Goal: Task Accomplishment & Management: Use online tool/utility

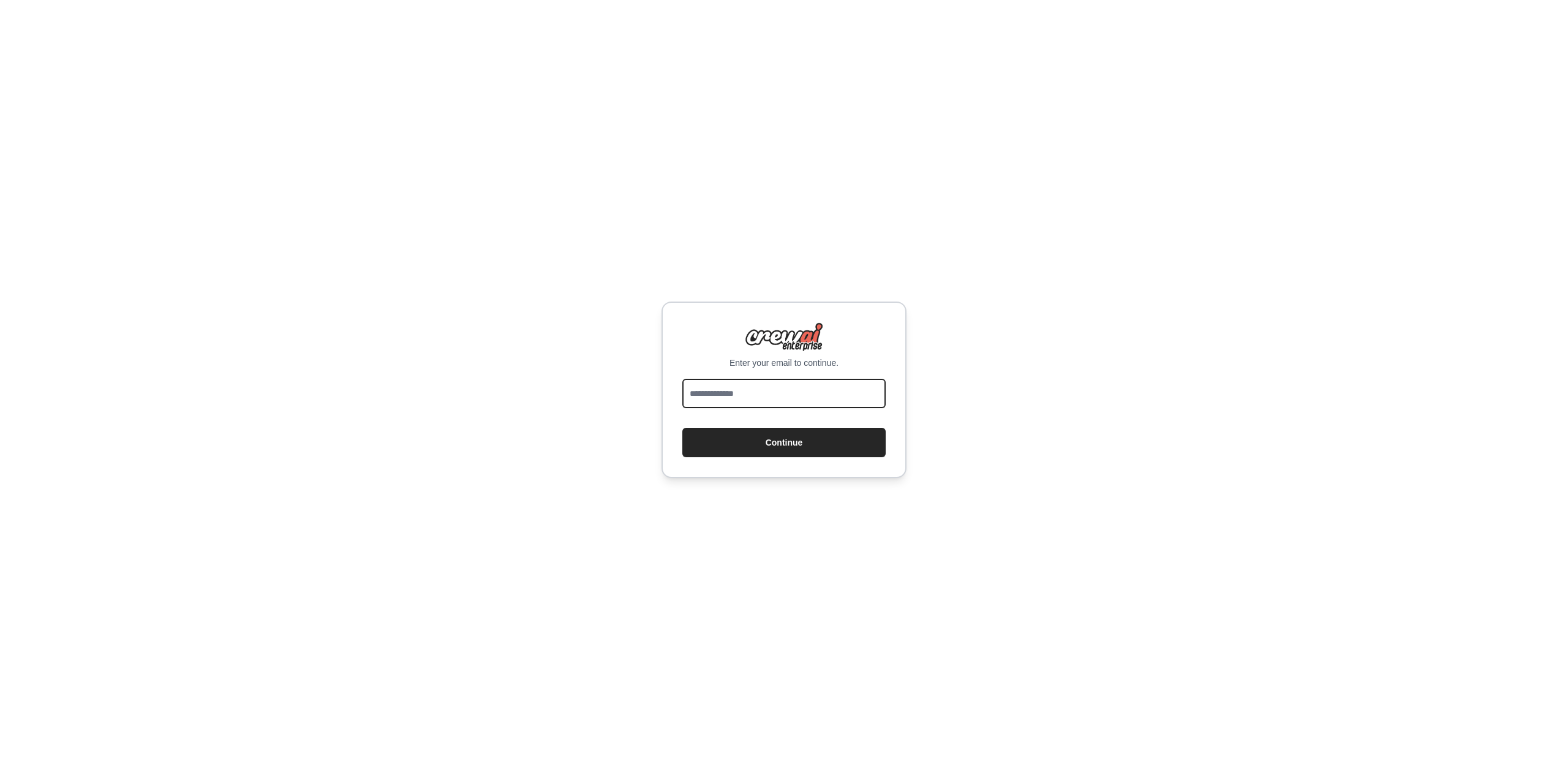
click at [762, 402] on input "email" at bounding box center [784, 393] width 203 height 29
click at [761, 402] on input "email" at bounding box center [784, 393] width 203 height 29
type input "**********"
click at [776, 445] on button "Continue" at bounding box center [784, 442] width 203 height 29
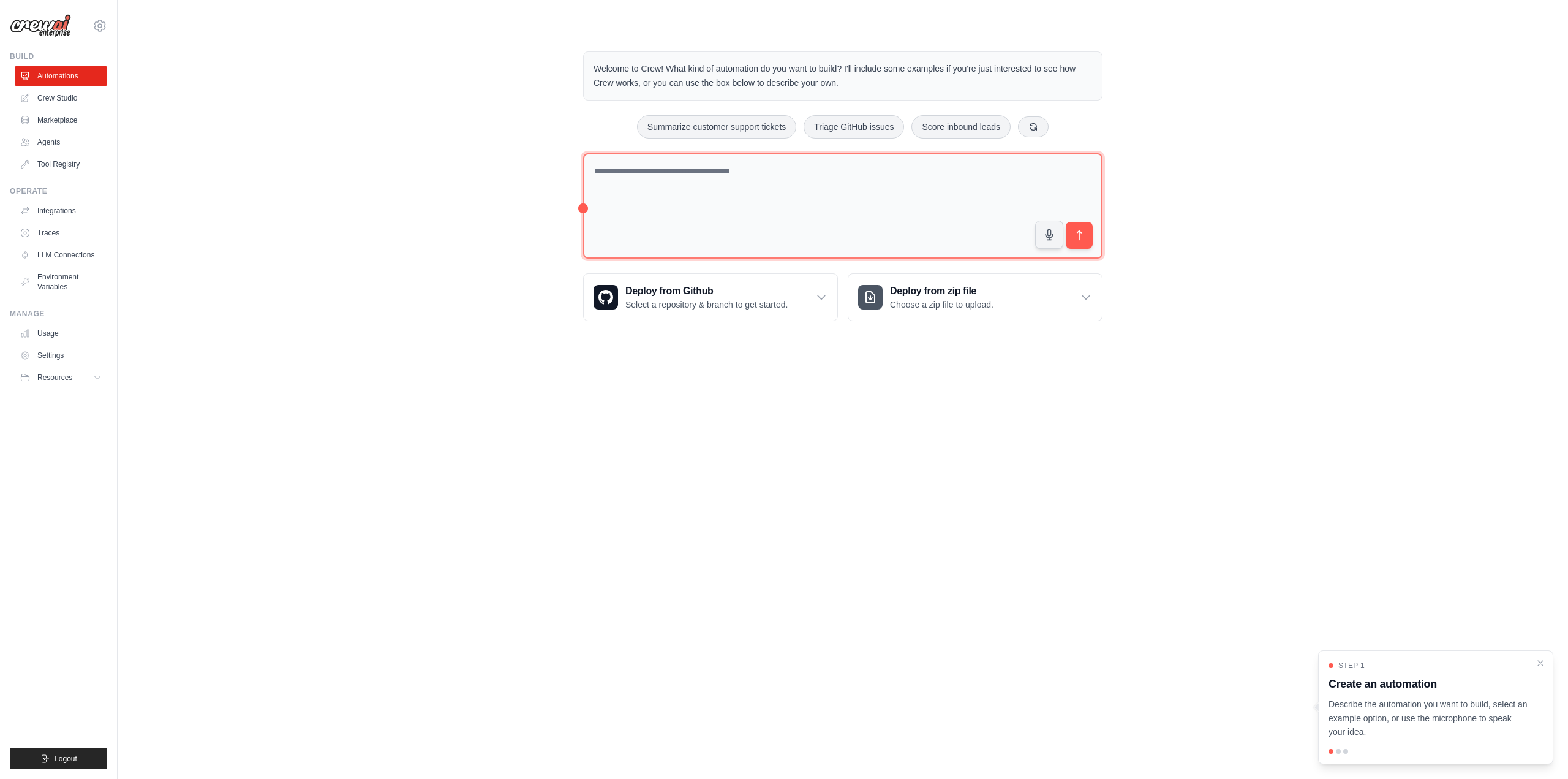
click at [706, 204] on textarea at bounding box center [842, 206] width 519 height 106
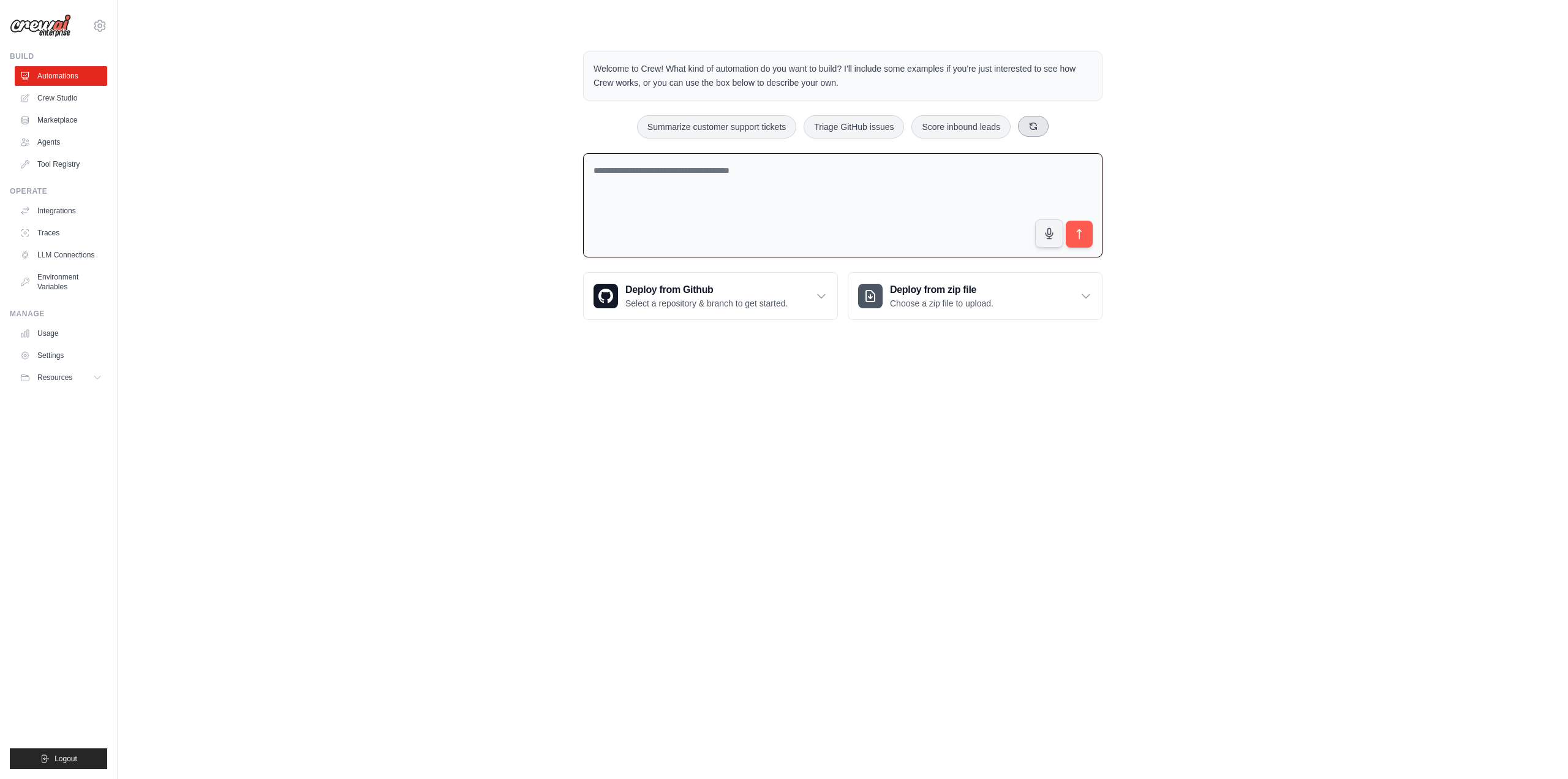
click at [1033, 123] on icon at bounding box center [1034, 126] width 10 height 10
click at [639, 408] on body "hfching94@gmail.com Settings Build Automations Crew Studio" at bounding box center [784, 390] width 1568 height 779
click at [761, 403] on body "hfching94@gmail.com Settings Build Automations Crew Studio" at bounding box center [784, 390] width 1568 height 779
click at [59, 96] on link "Crew Studio" at bounding box center [62, 98] width 93 height 20
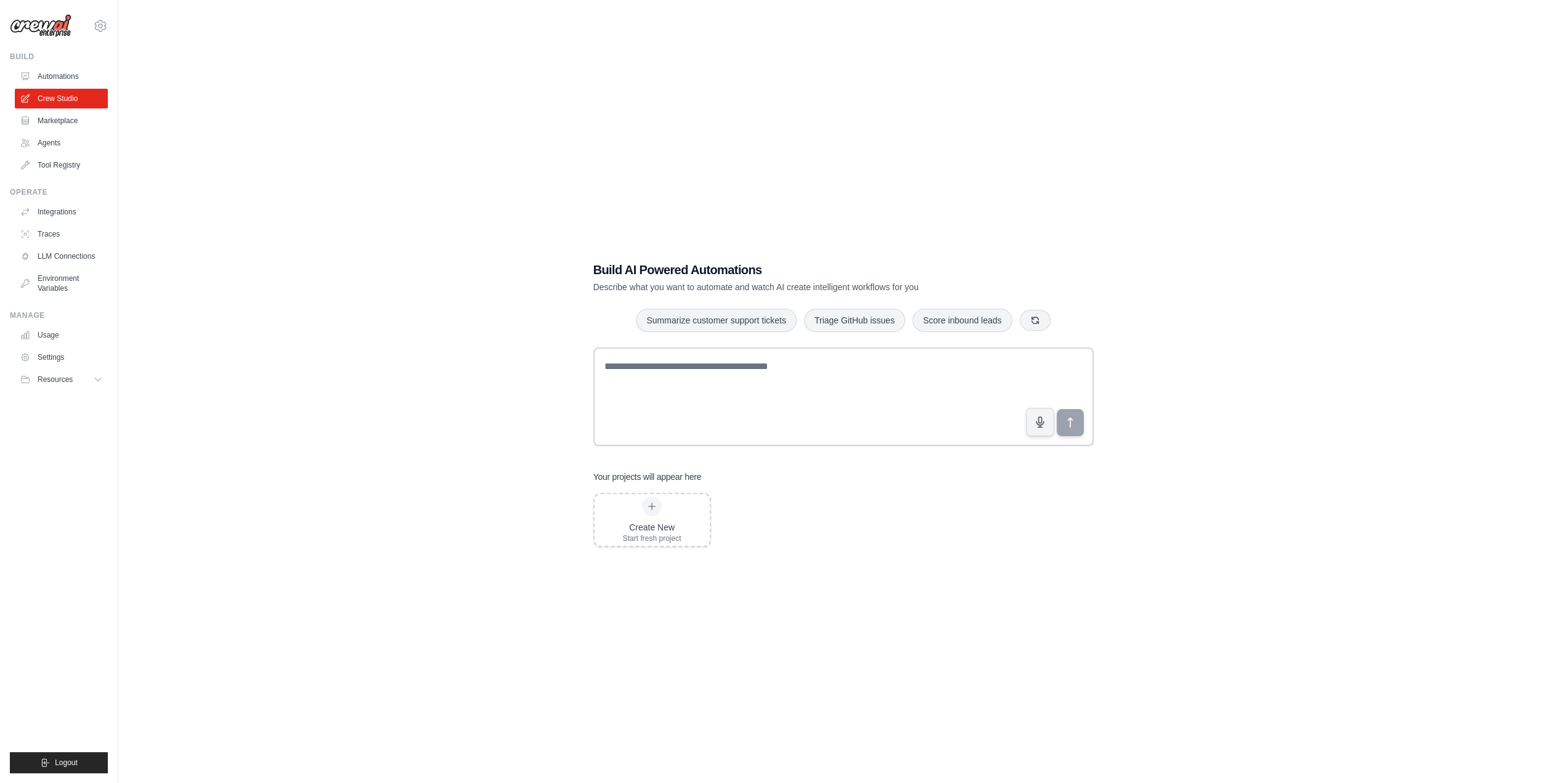
click at [60, 77] on link "Automations" at bounding box center [61, 76] width 93 height 20
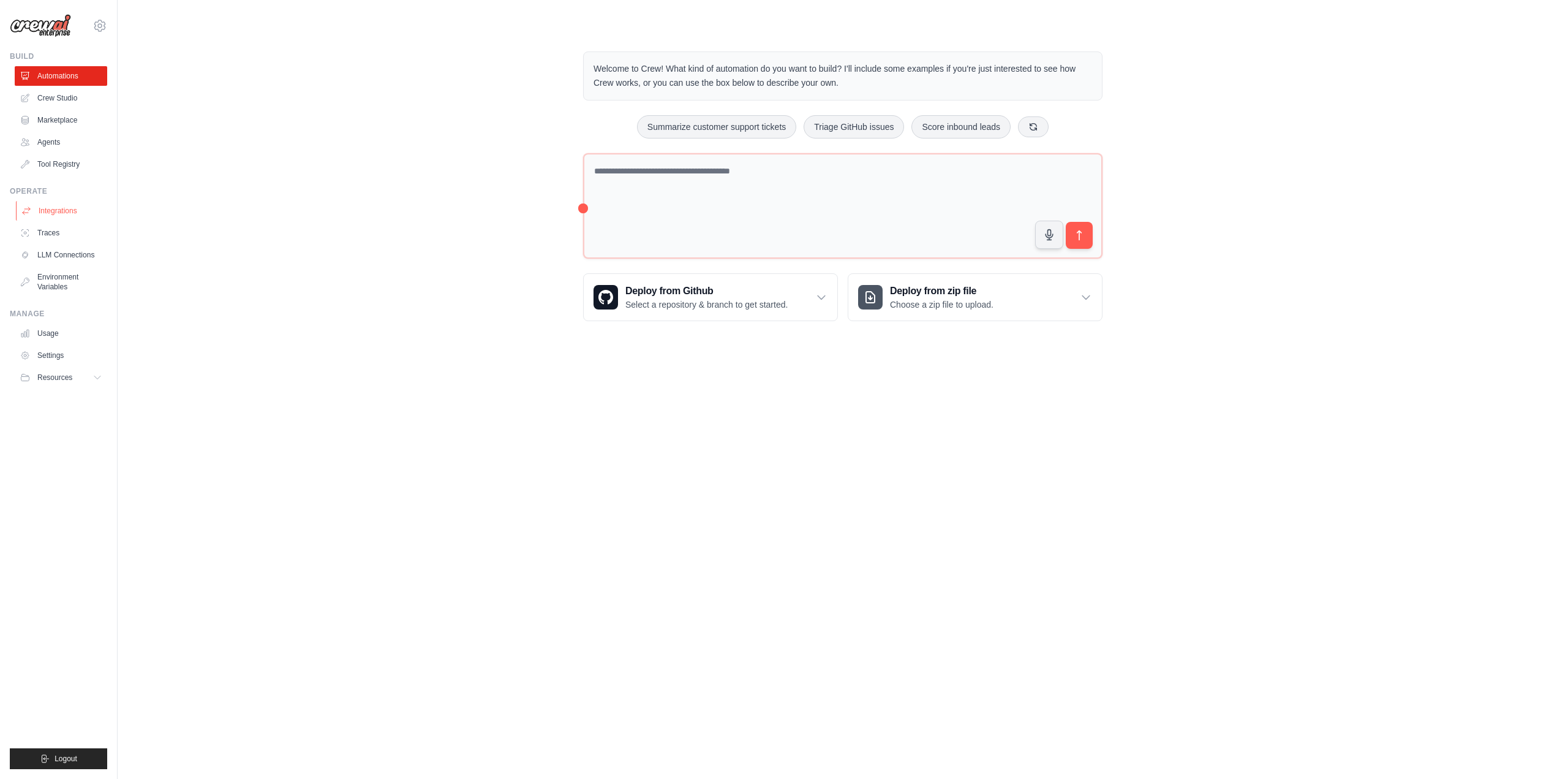
click at [71, 213] on link "Integrations" at bounding box center [62, 211] width 93 height 20
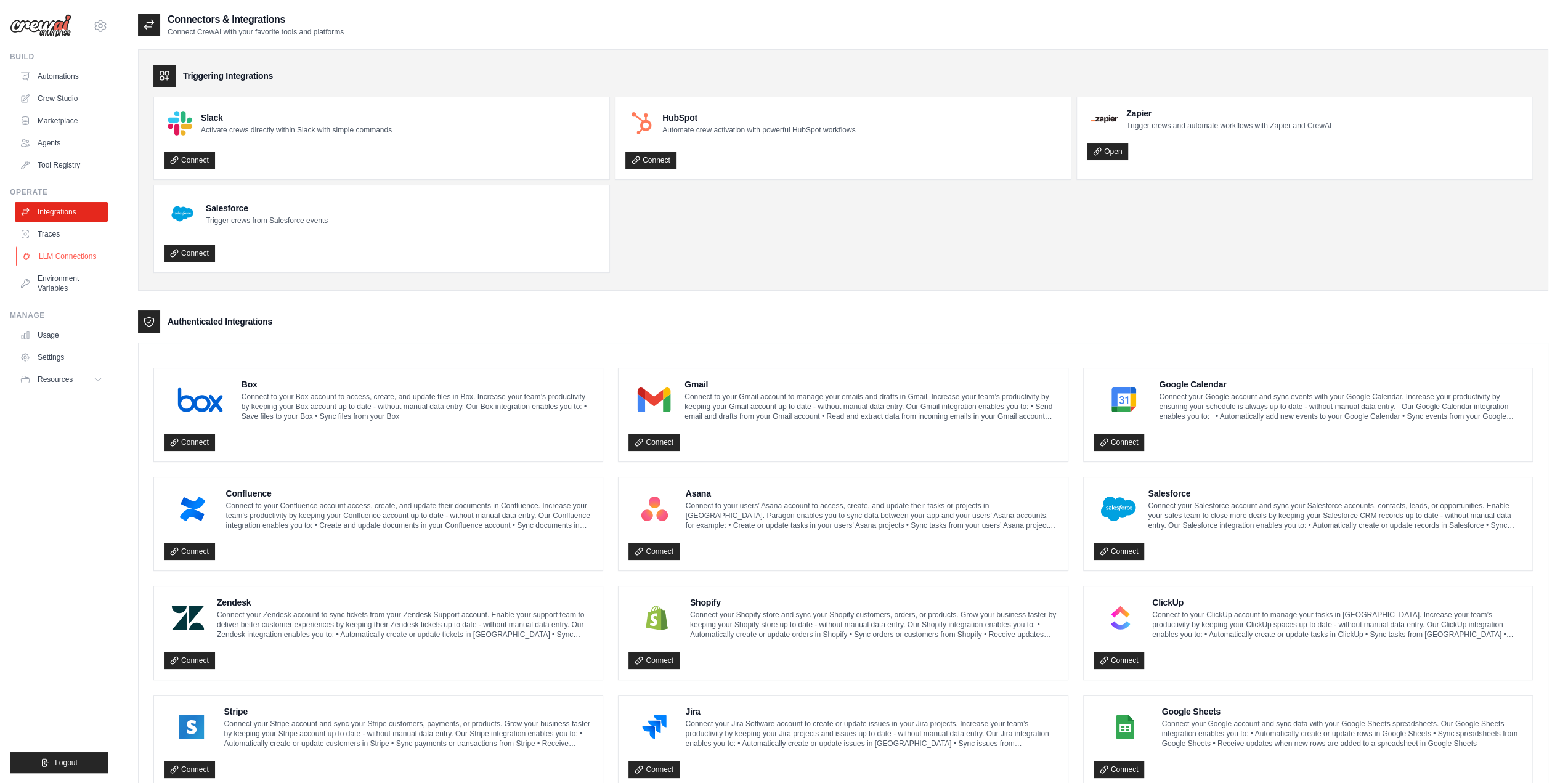
click at [80, 258] on link "LLM Connections" at bounding box center [62, 257] width 93 height 20
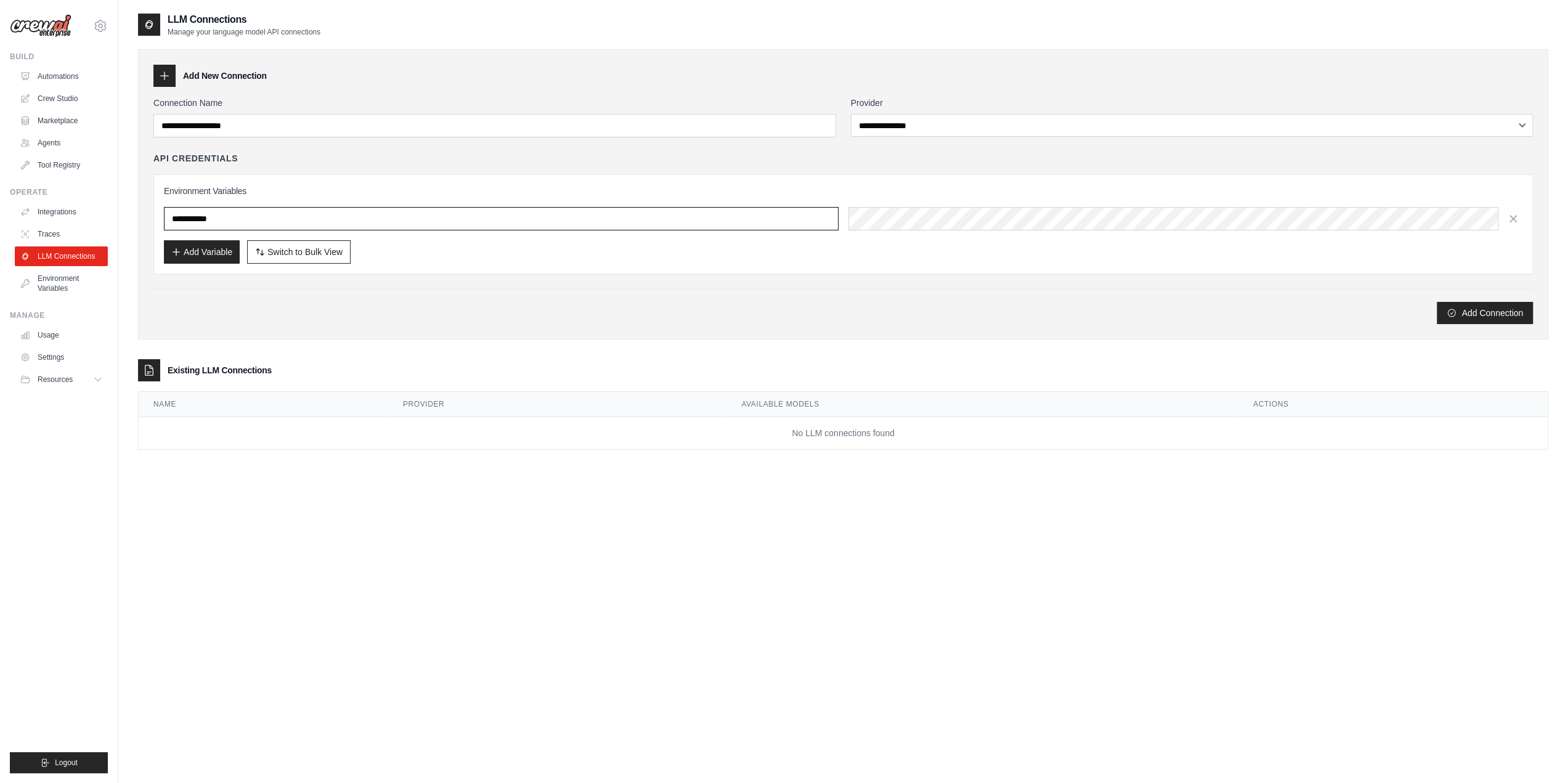
click at [250, 215] on input "text" at bounding box center [501, 219] width 675 height 23
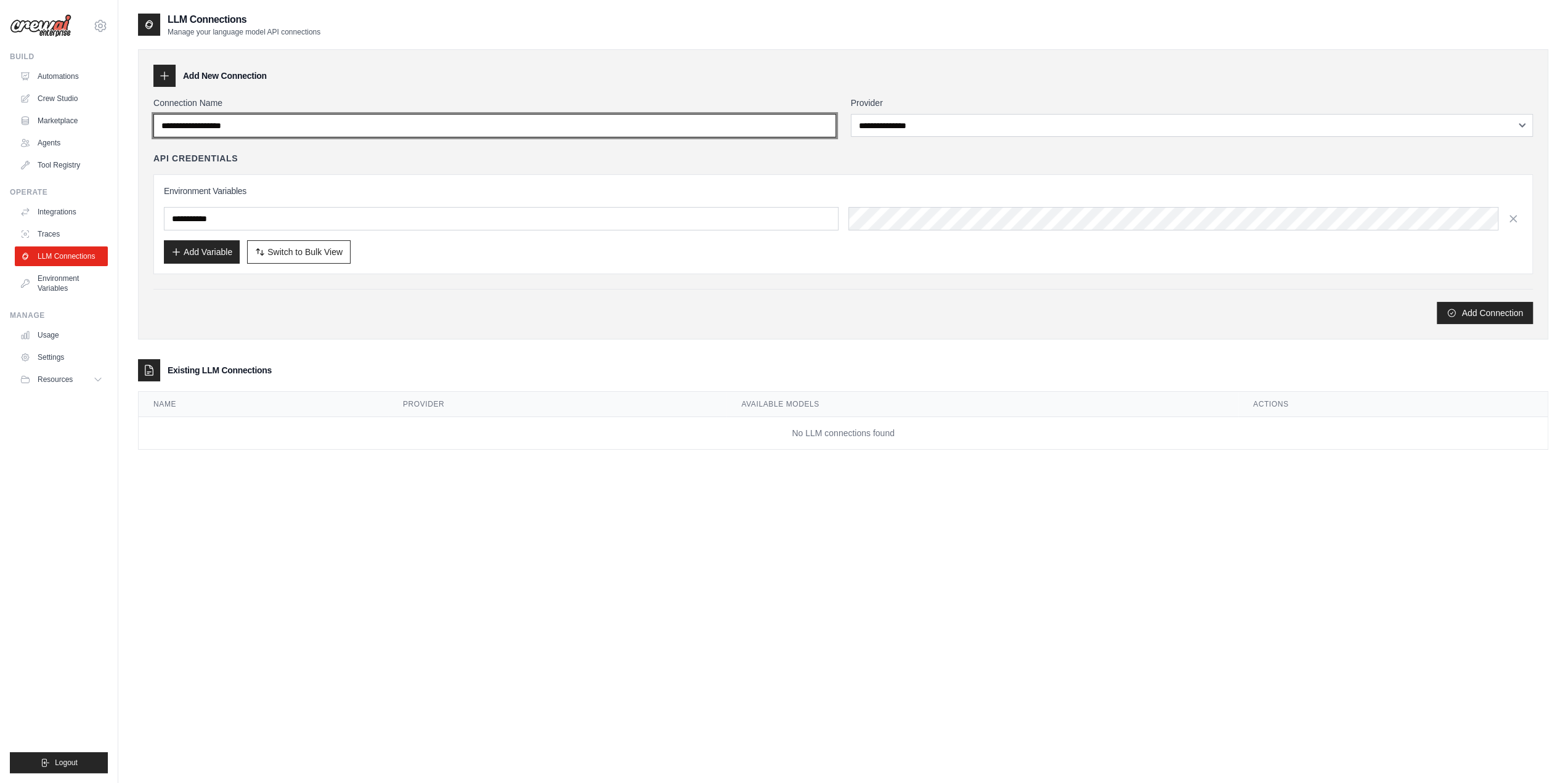
click at [256, 127] on input "Connection Name" at bounding box center [495, 126] width 683 height 23
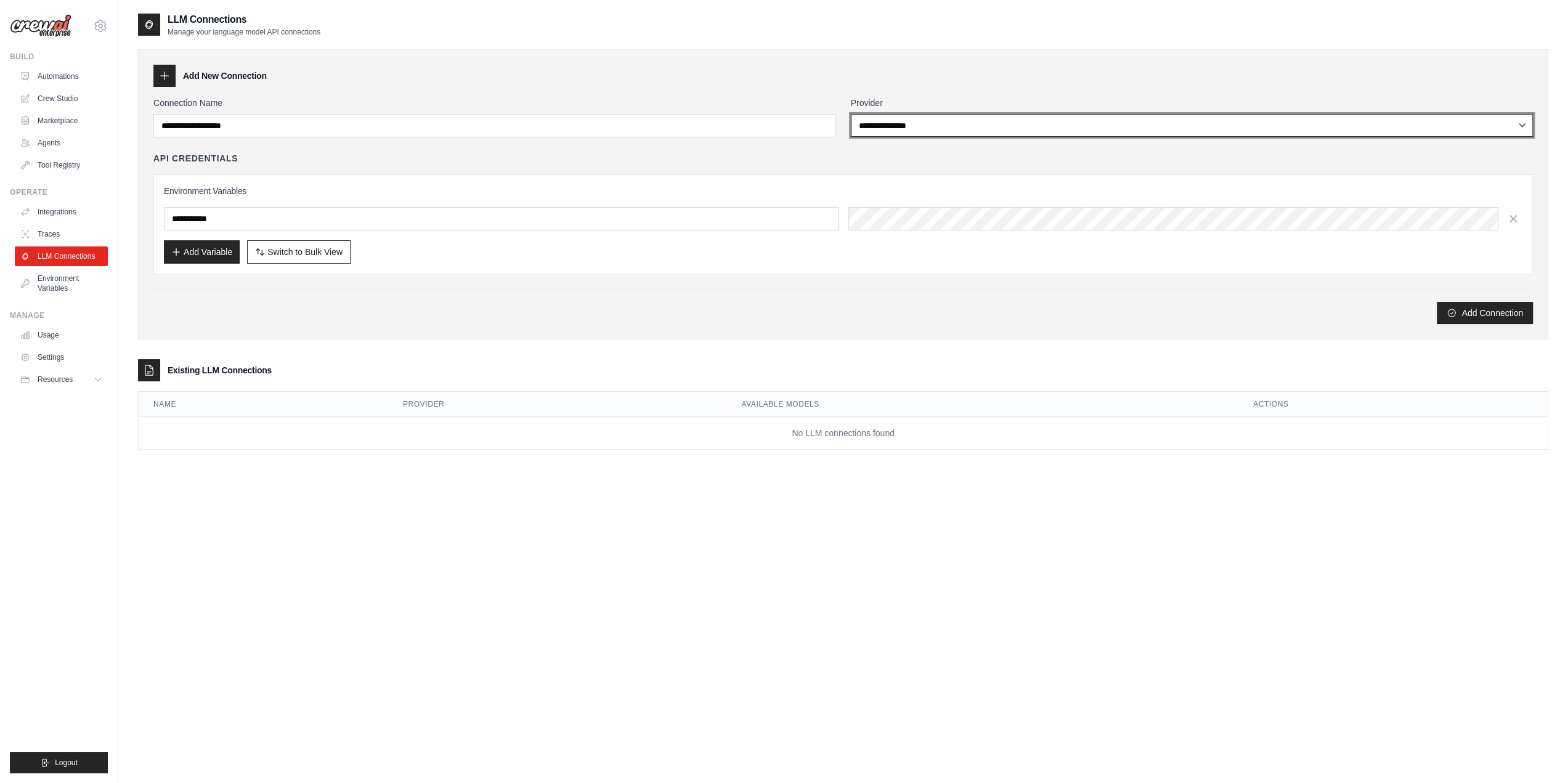
drag, startPoint x: 929, startPoint y: 131, endPoint x: 914, endPoint y: 136, distance: 15.8
click at [929, 131] on select "**********" at bounding box center [1192, 125] width 683 height 23
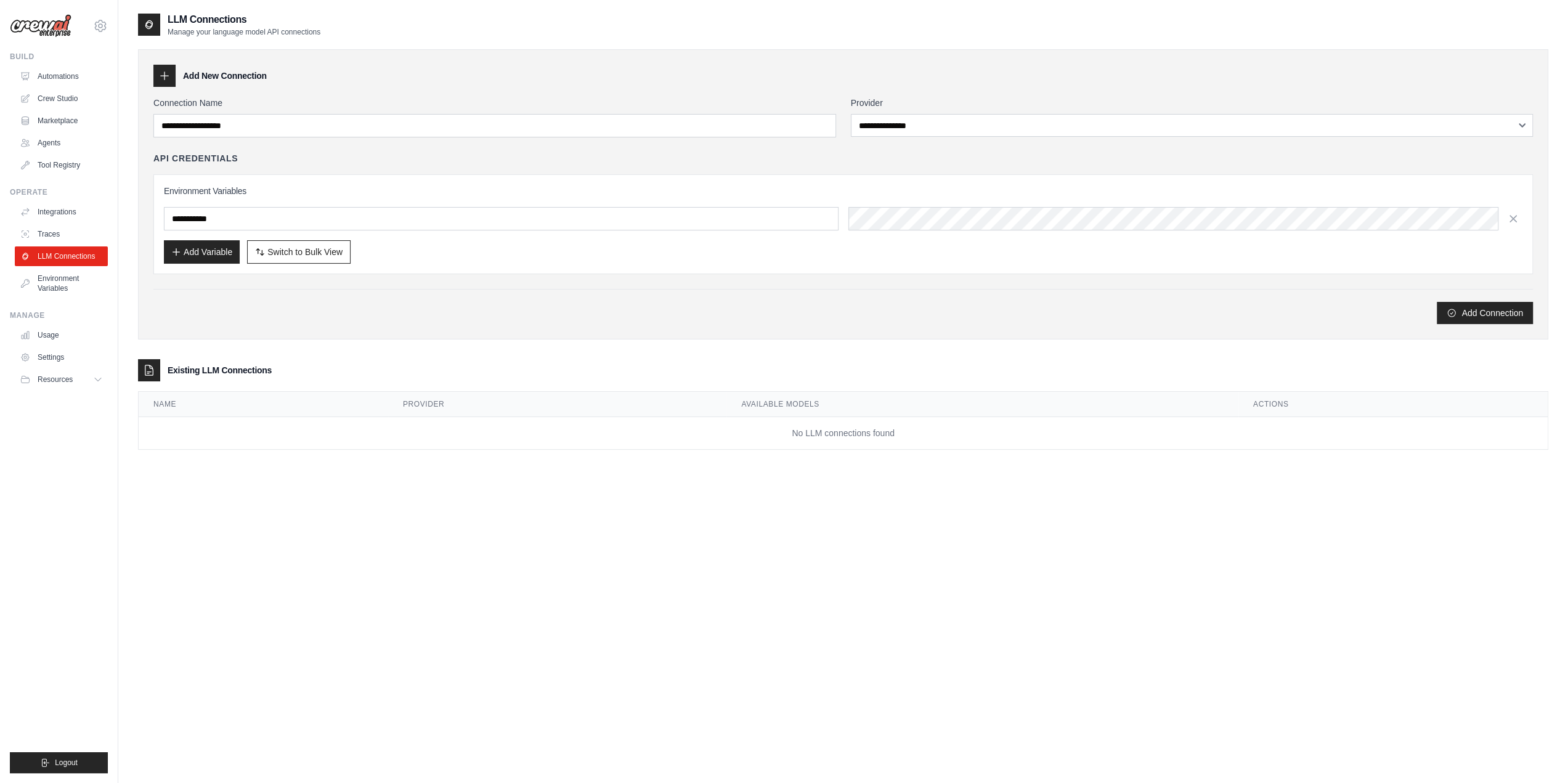
click at [565, 298] on div "Add Connection" at bounding box center [843, 307] width 1379 height 35
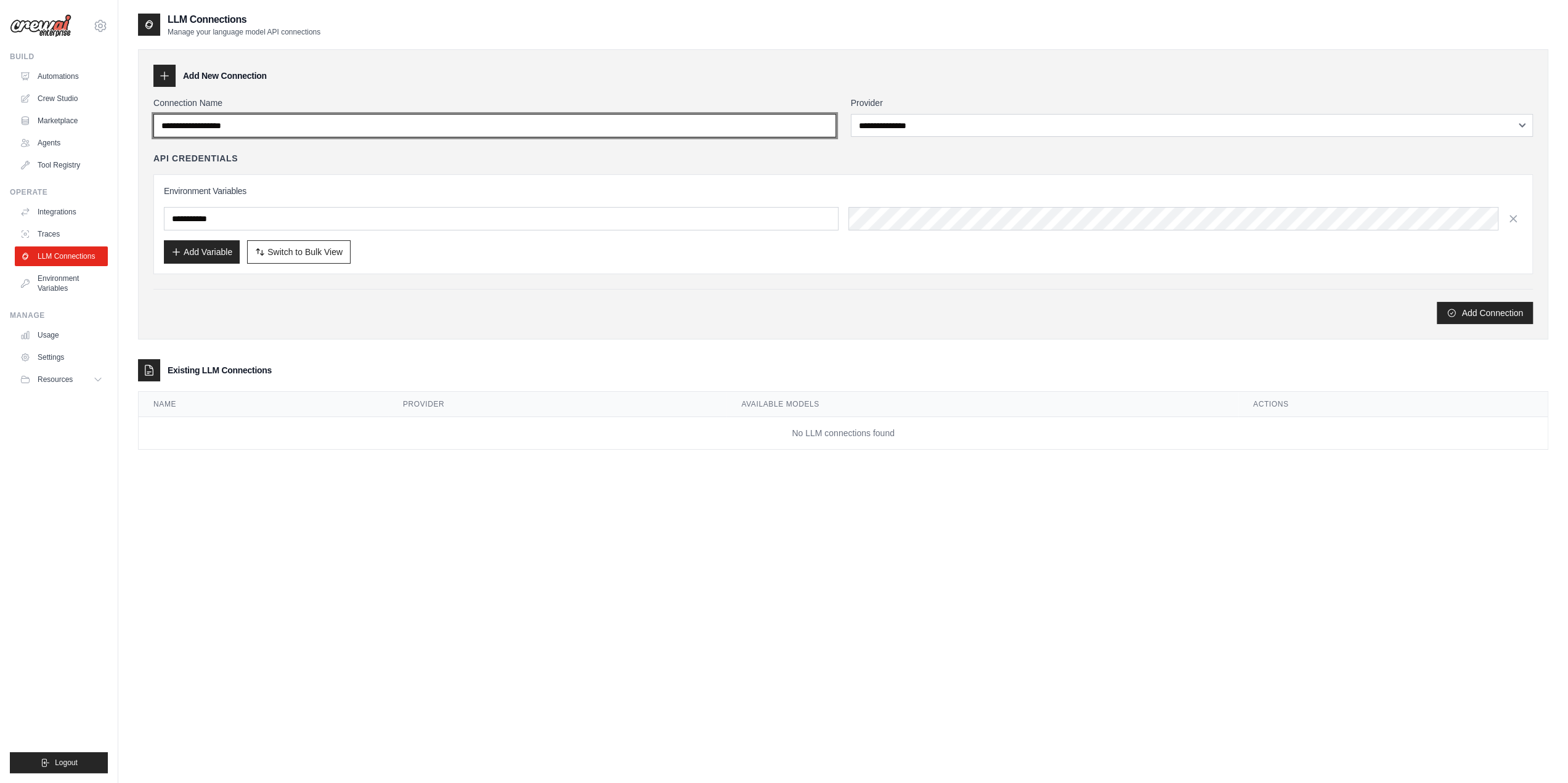
click at [290, 127] on input "Connection Name" at bounding box center [495, 126] width 683 height 23
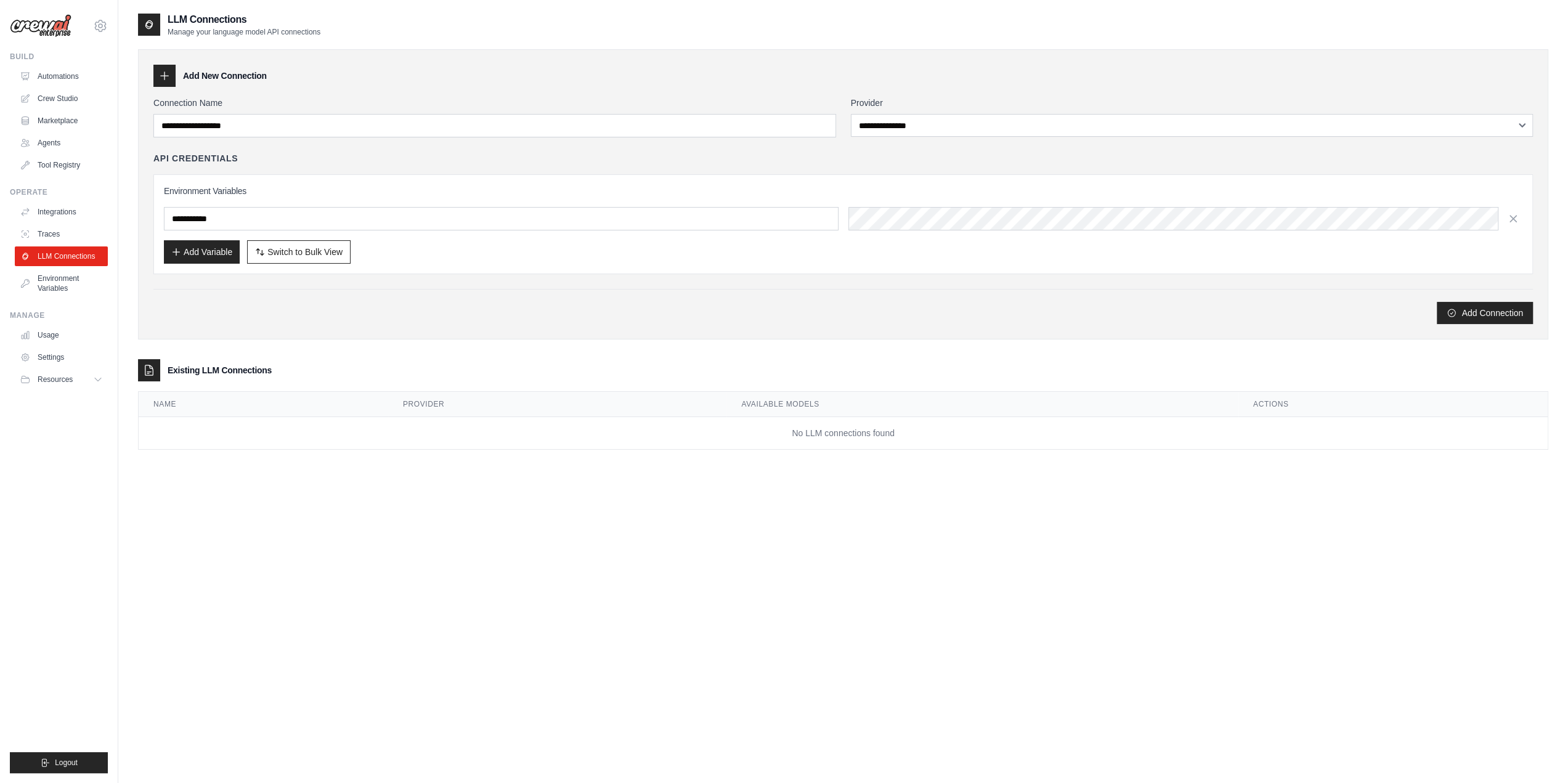
click at [475, 317] on div "Add Connection" at bounding box center [843, 313] width 1379 height 22
click at [64, 228] on link "Traces" at bounding box center [62, 234] width 93 height 20
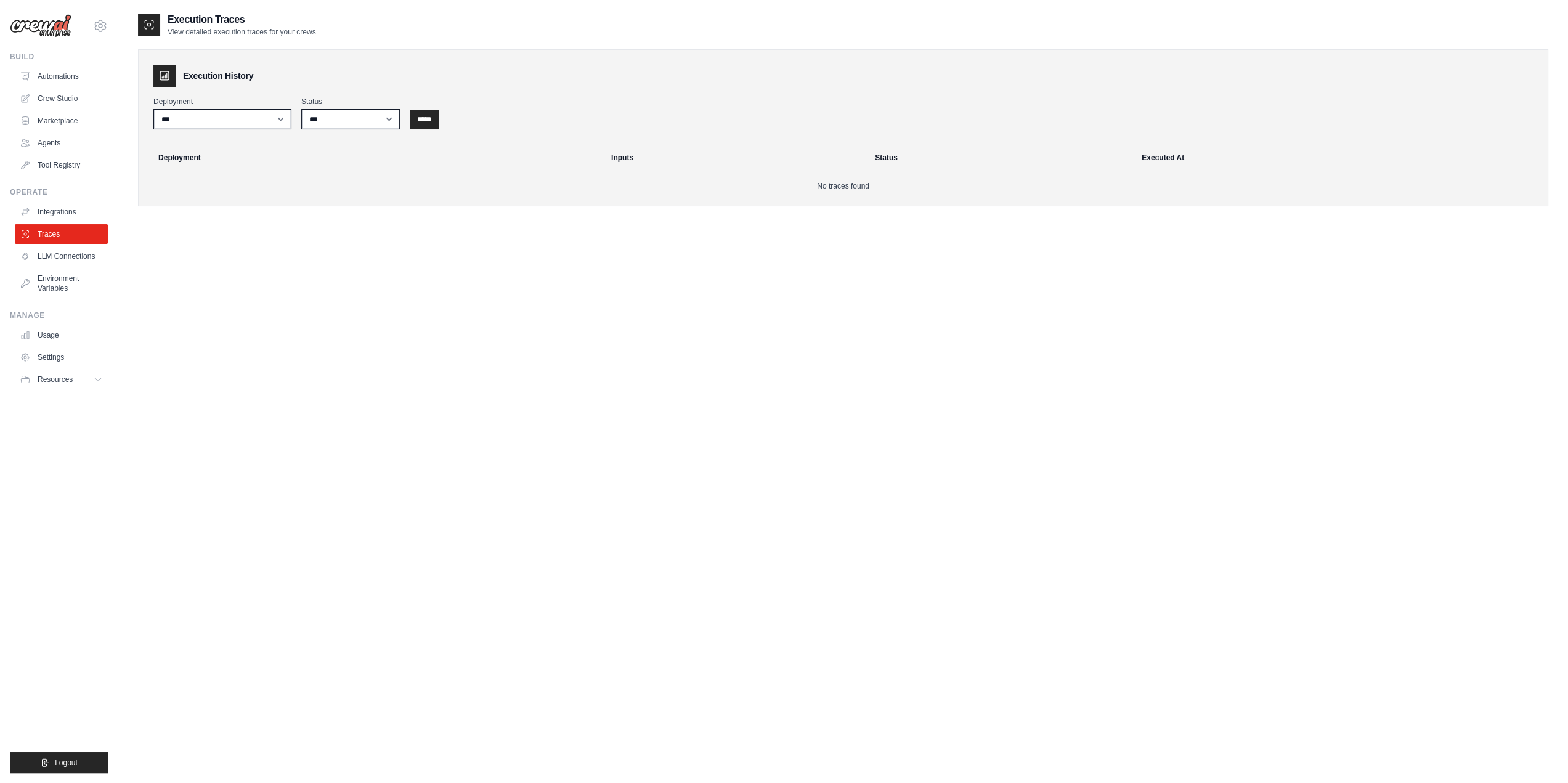
click at [83, 300] on ul "Build Automations Crew Studio Marketplace Agents" at bounding box center [59, 412] width 98 height 721
click at [80, 288] on link "Environment Variables" at bounding box center [62, 283] width 93 height 29
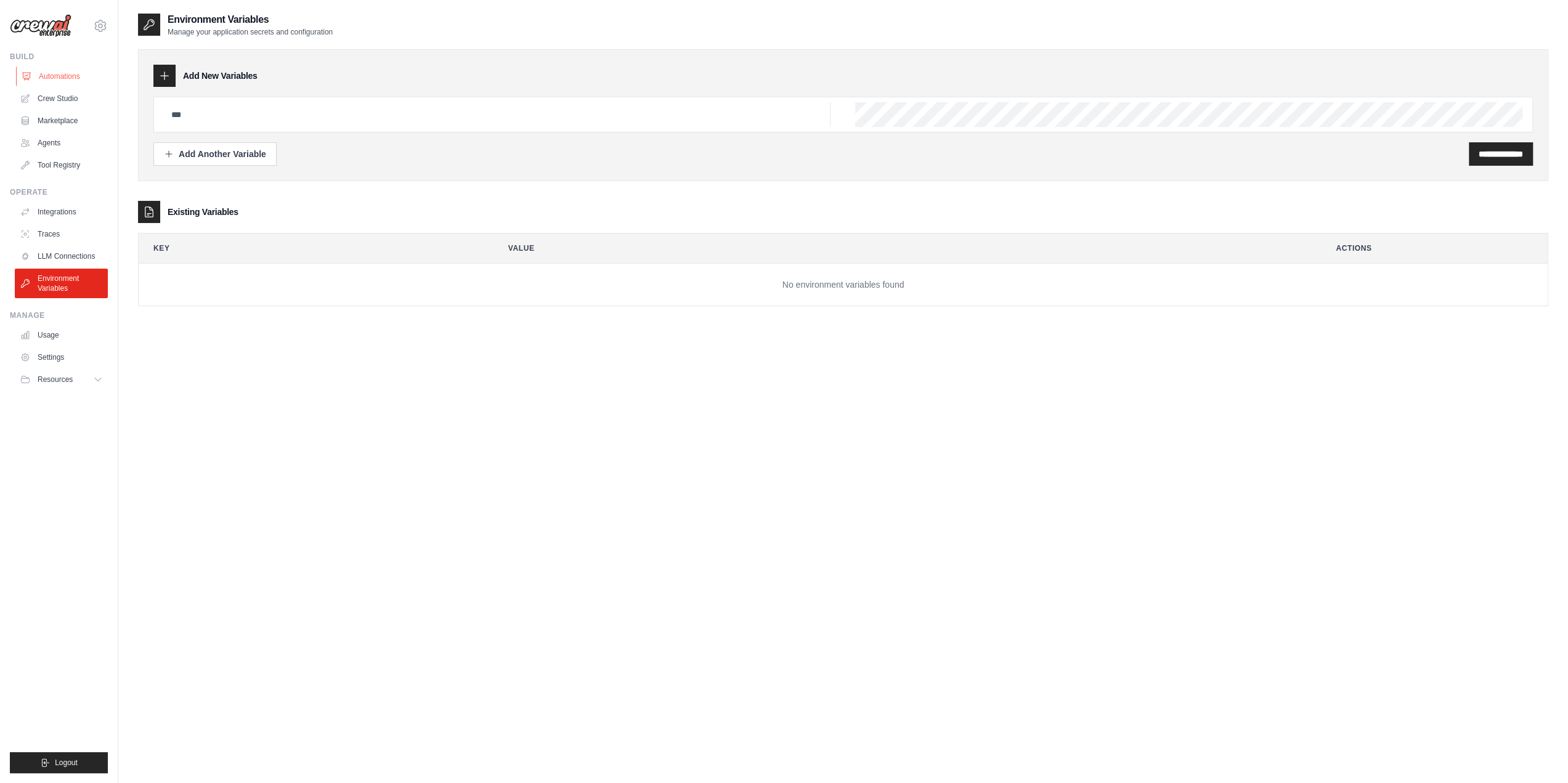
click at [60, 82] on link "Automations" at bounding box center [62, 76] width 93 height 20
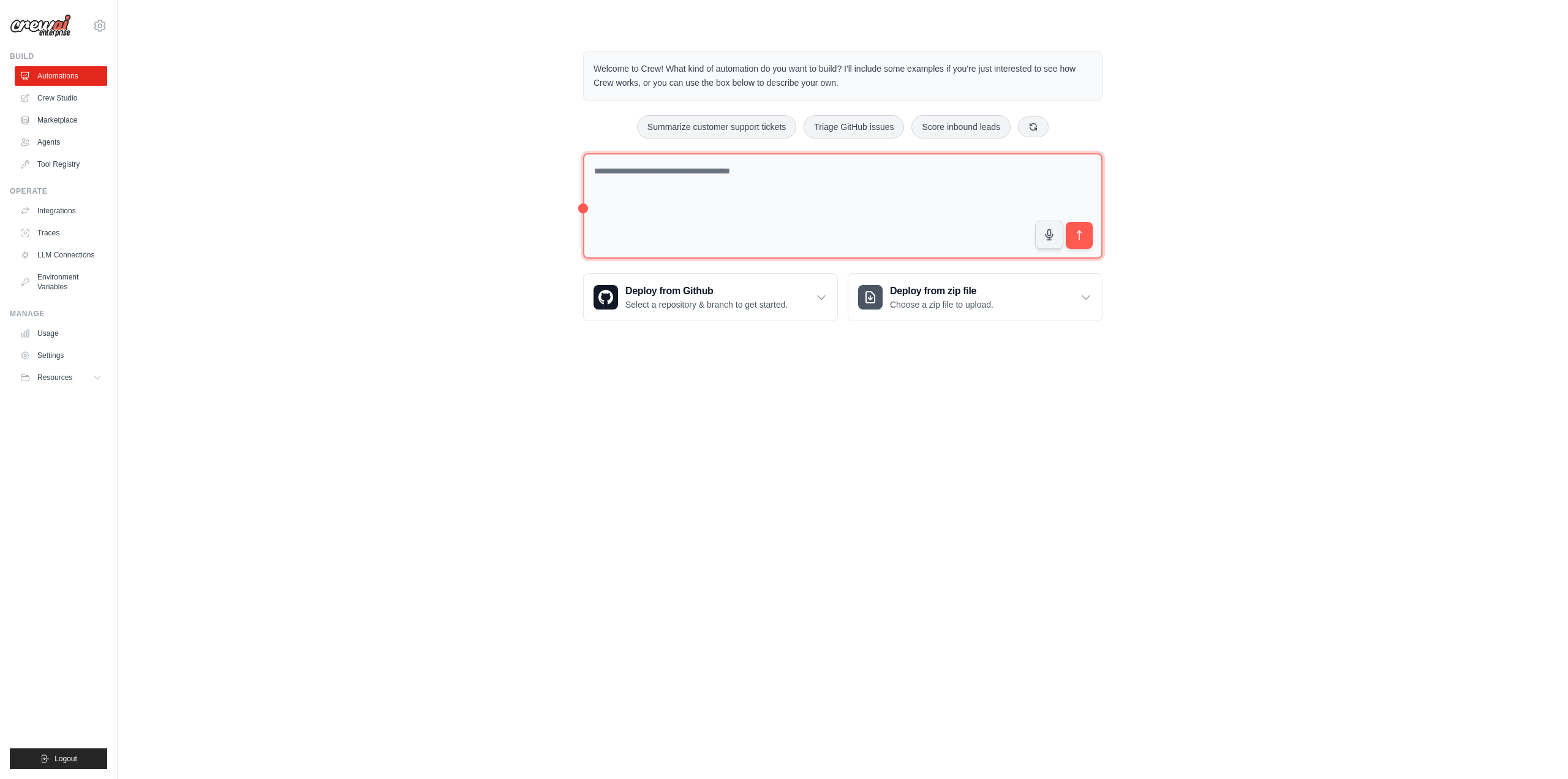
click at [651, 216] on textarea at bounding box center [842, 206] width 519 height 106
click at [1038, 130] on button at bounding box center [1033, 126] width 31 height 21
click at [1002, 132] on button "Generate weekly reports" at bounding box center [968, 127] width 114 height 23
drag, startPoint x: 991, startPoint y: 198, endPoint x: 574, endPoint y: 166, distance: 418.2
click at [574, 166] on div "Welcome to Crew! What kind of automation do you want to build? I'll include som…" at bounding box center [843, 186] width 549 height 309
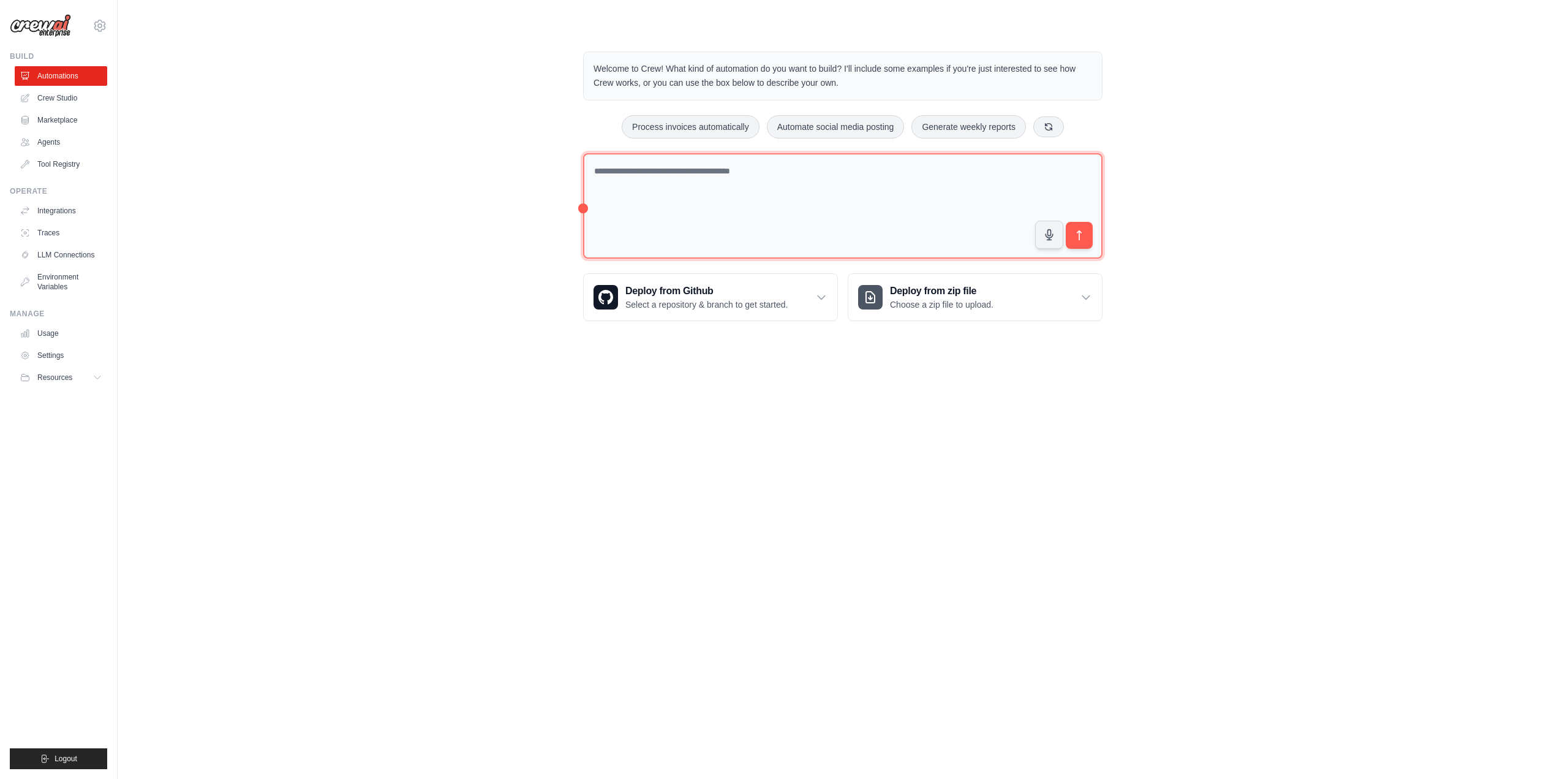
type textarea "**********"
click at [721, 133] on button "Process invoices automatically" at bounding box center [690, 127] width 138 height 23
click at [1071, 237] on button "submit" at bounding box center [1080, 235] width 28 height 28
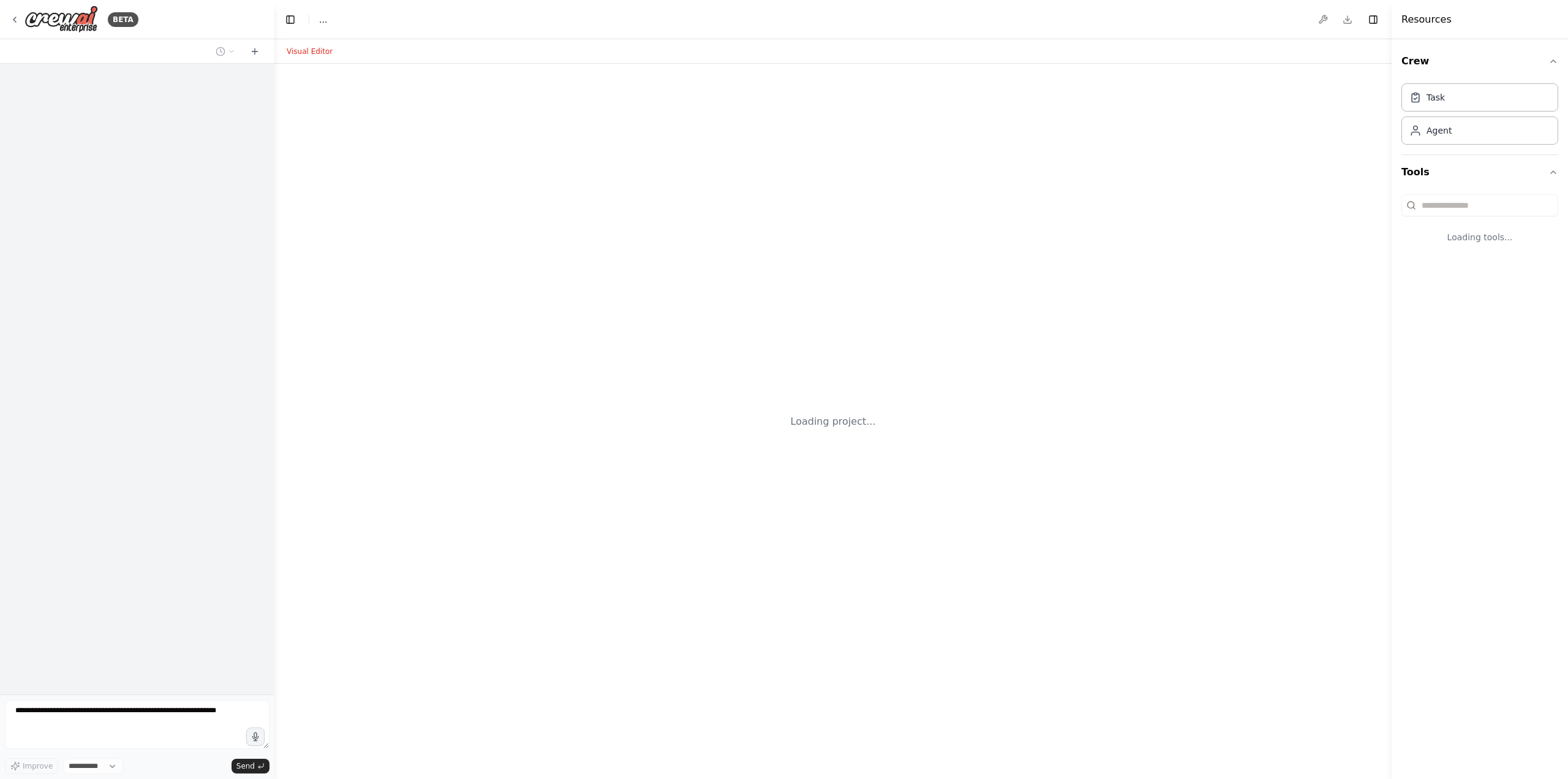
select select "****"
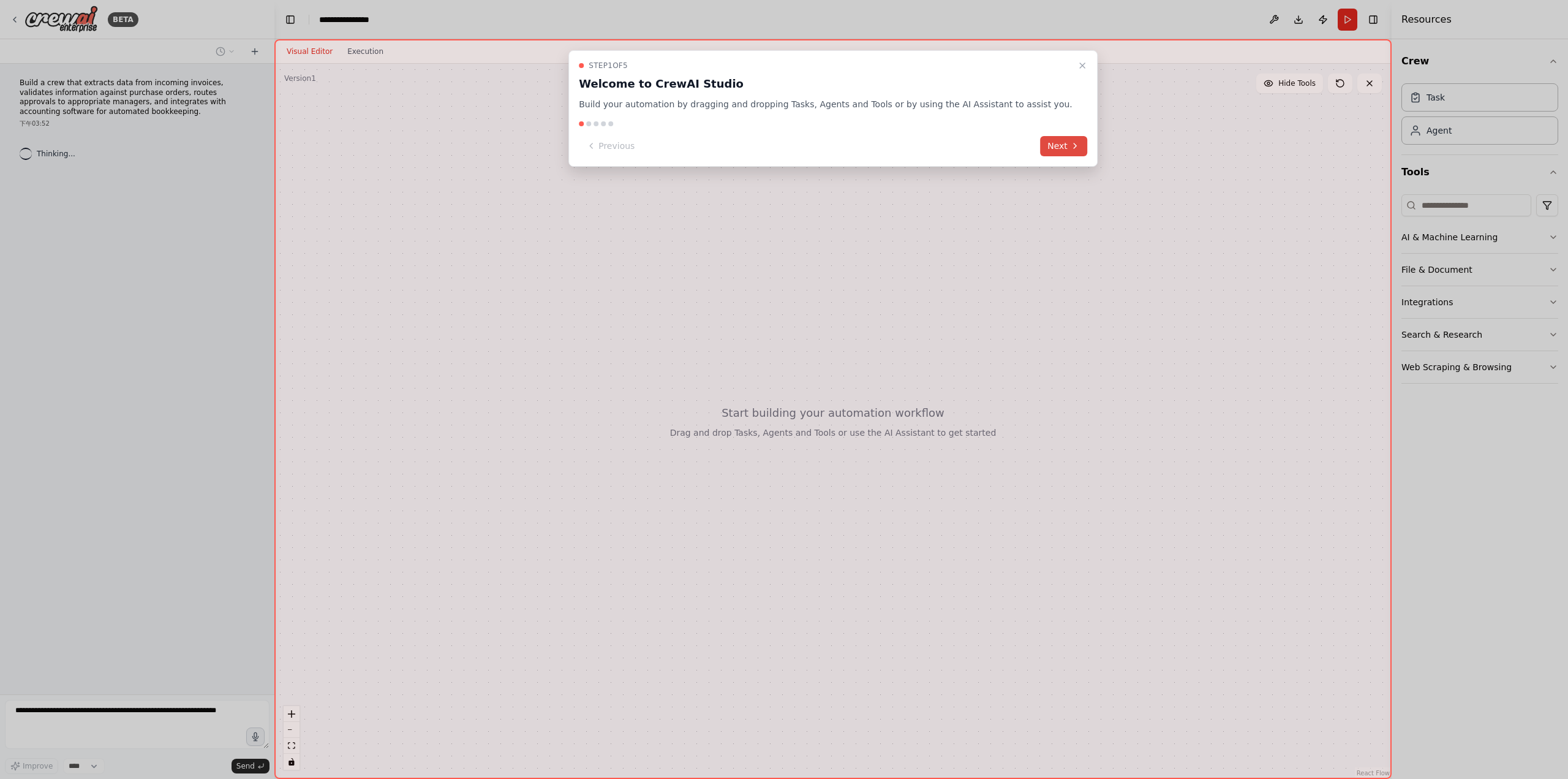
click at [1058, 139] on button "Next" at bounding box center [1064, 146] width 48 height 20
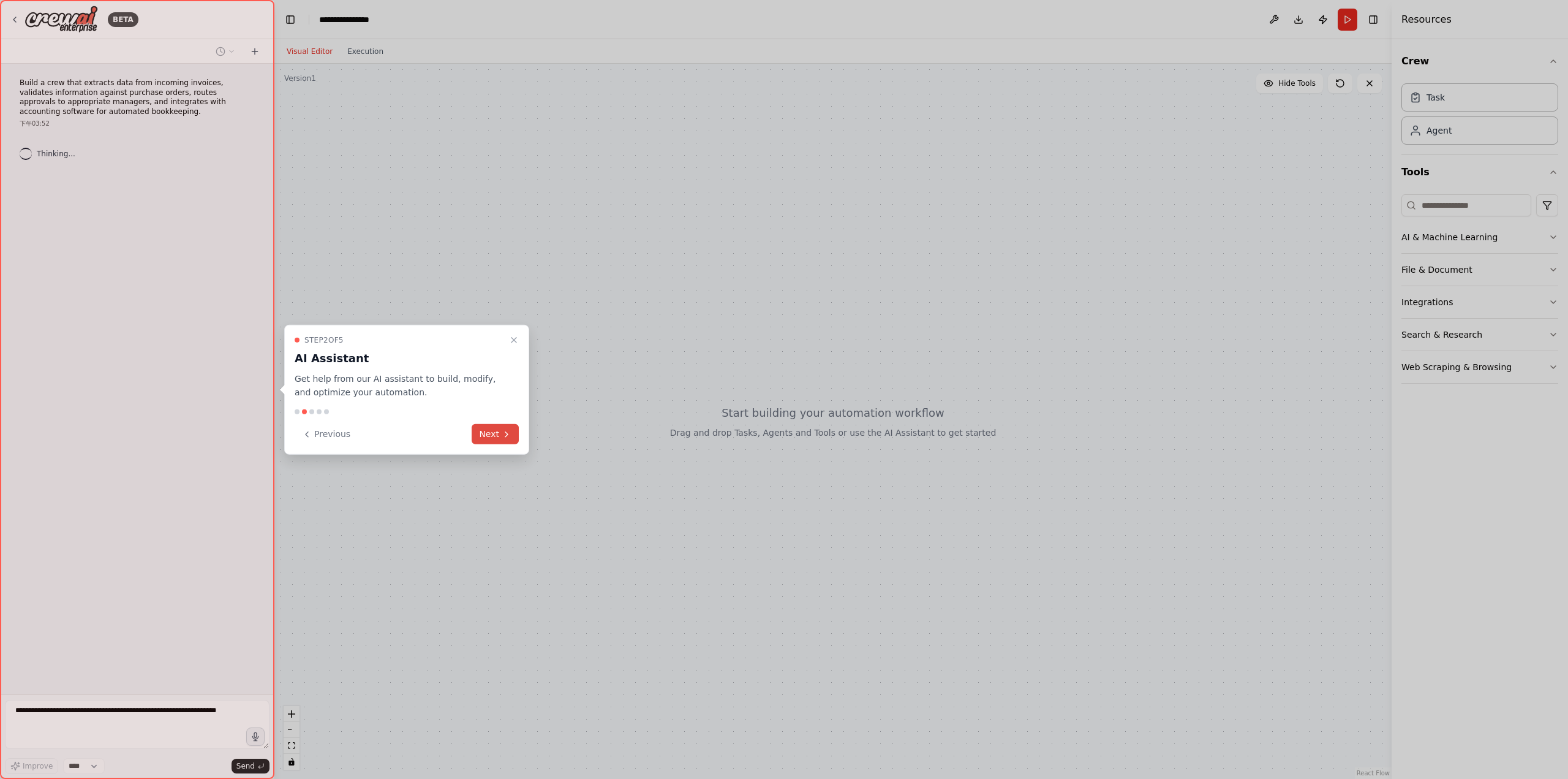
click at [503, 439] on icon at bounding box center [507, 434] width 10 height 10
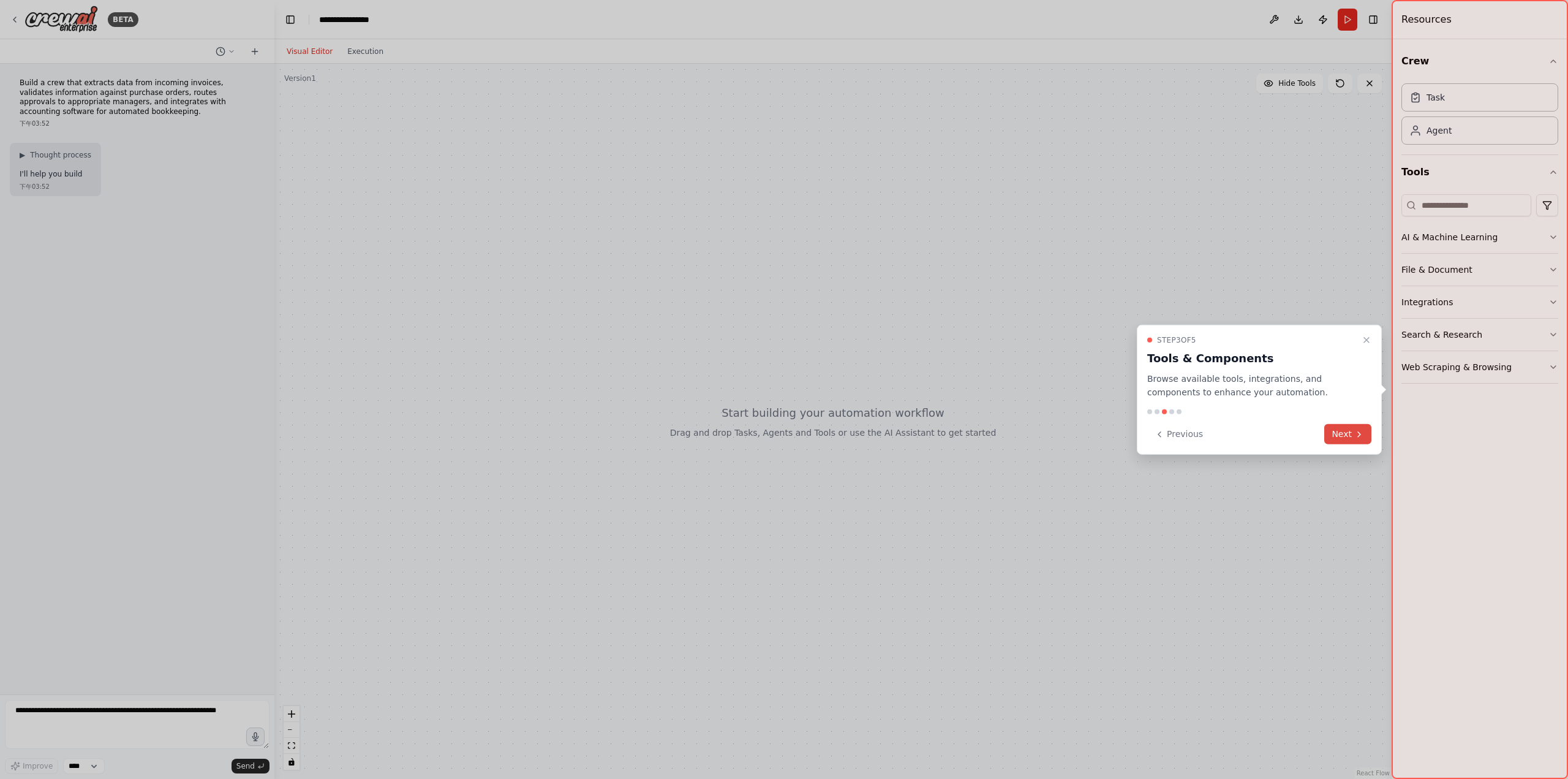
click at [1357, 433] on icon at bounding box center [1359, 434] width 10 height 10
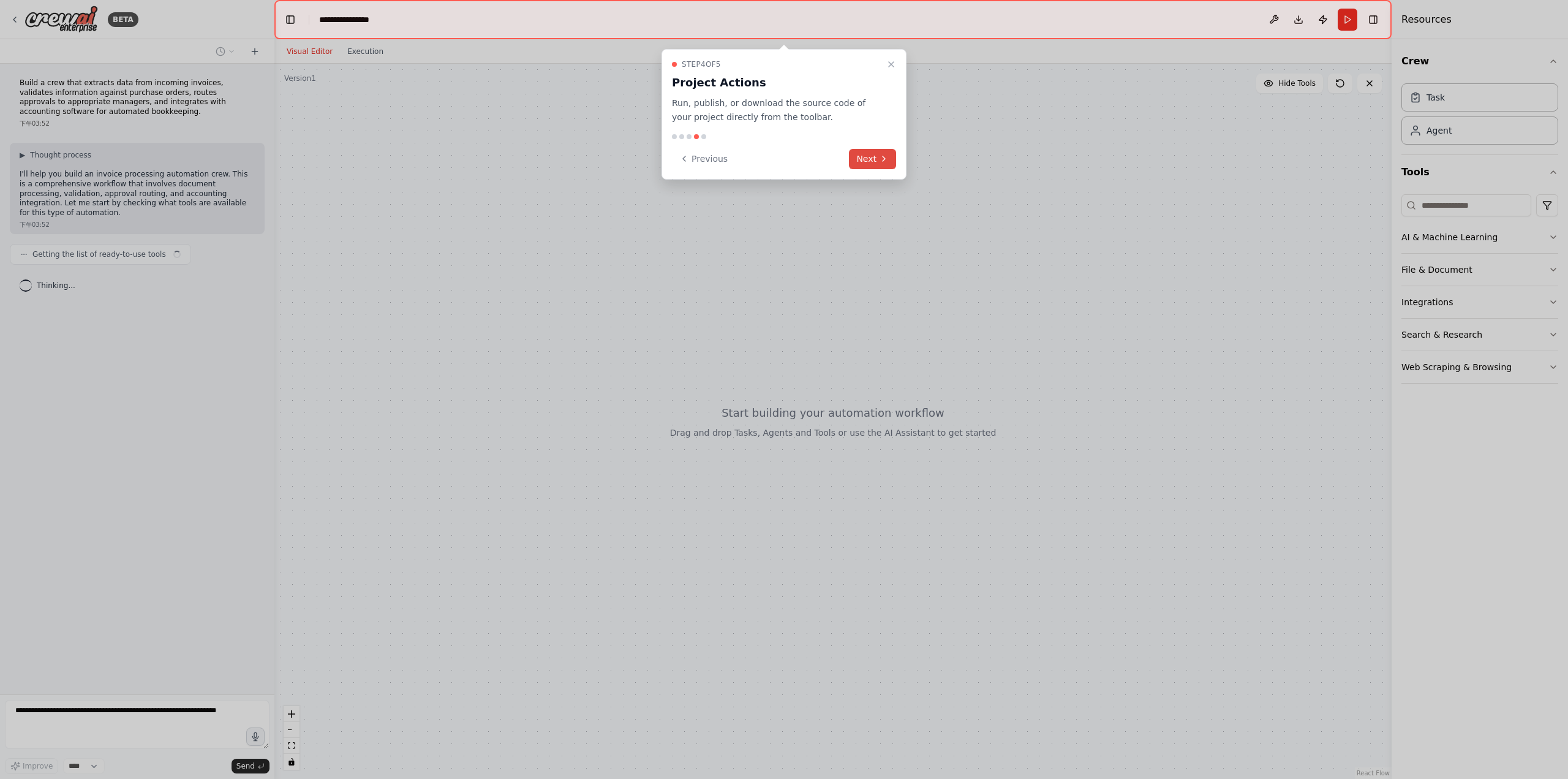
click at [864, 156] on button "Next" at bounding box center [872, 159] width 48 height 20
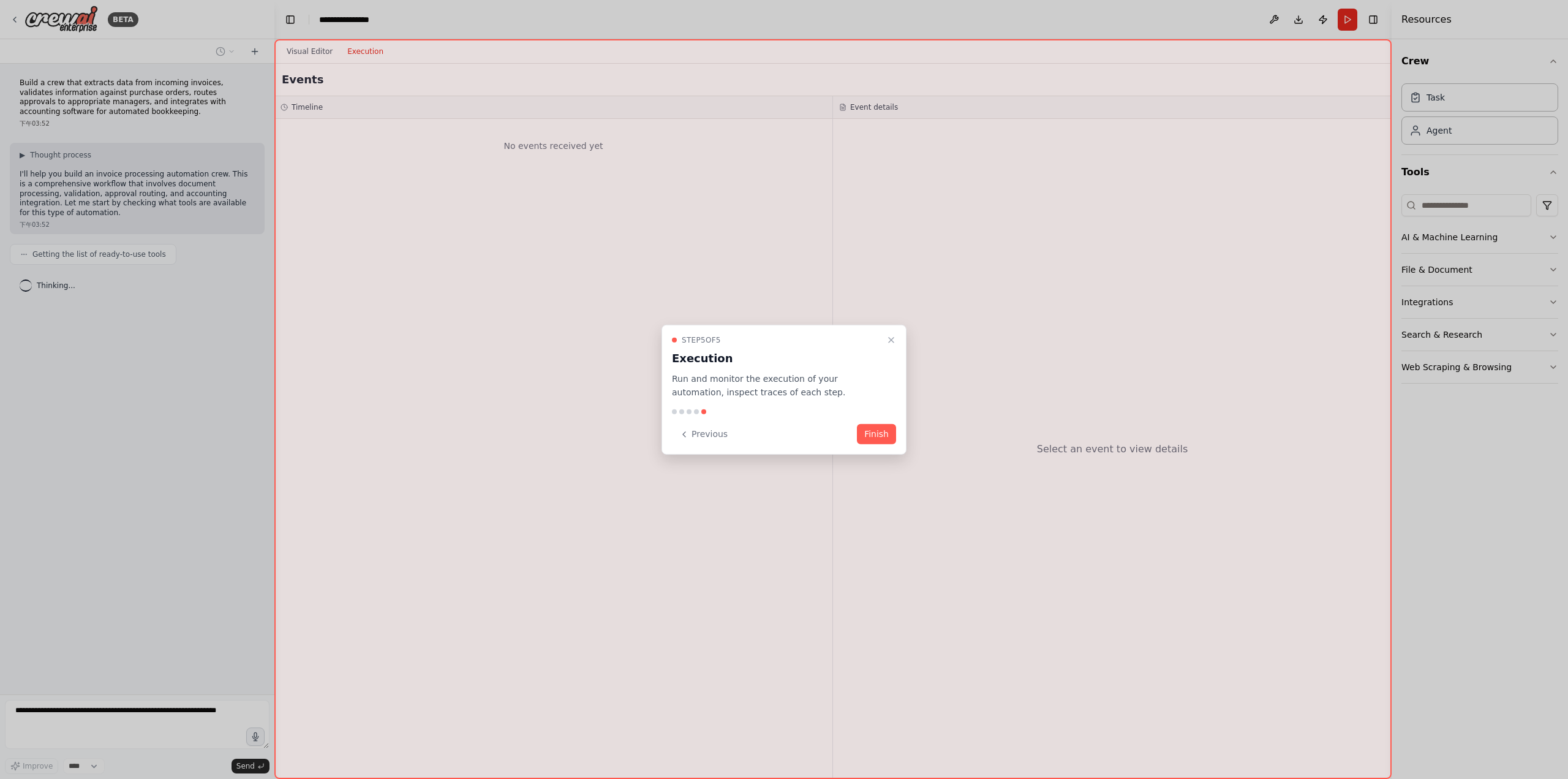
click at [881, 433] on button "Finish" at bounding box center [876, 434] width 39 height 20
click at [0, 0] on div at bounding box center [0, 0] width 0 height 0
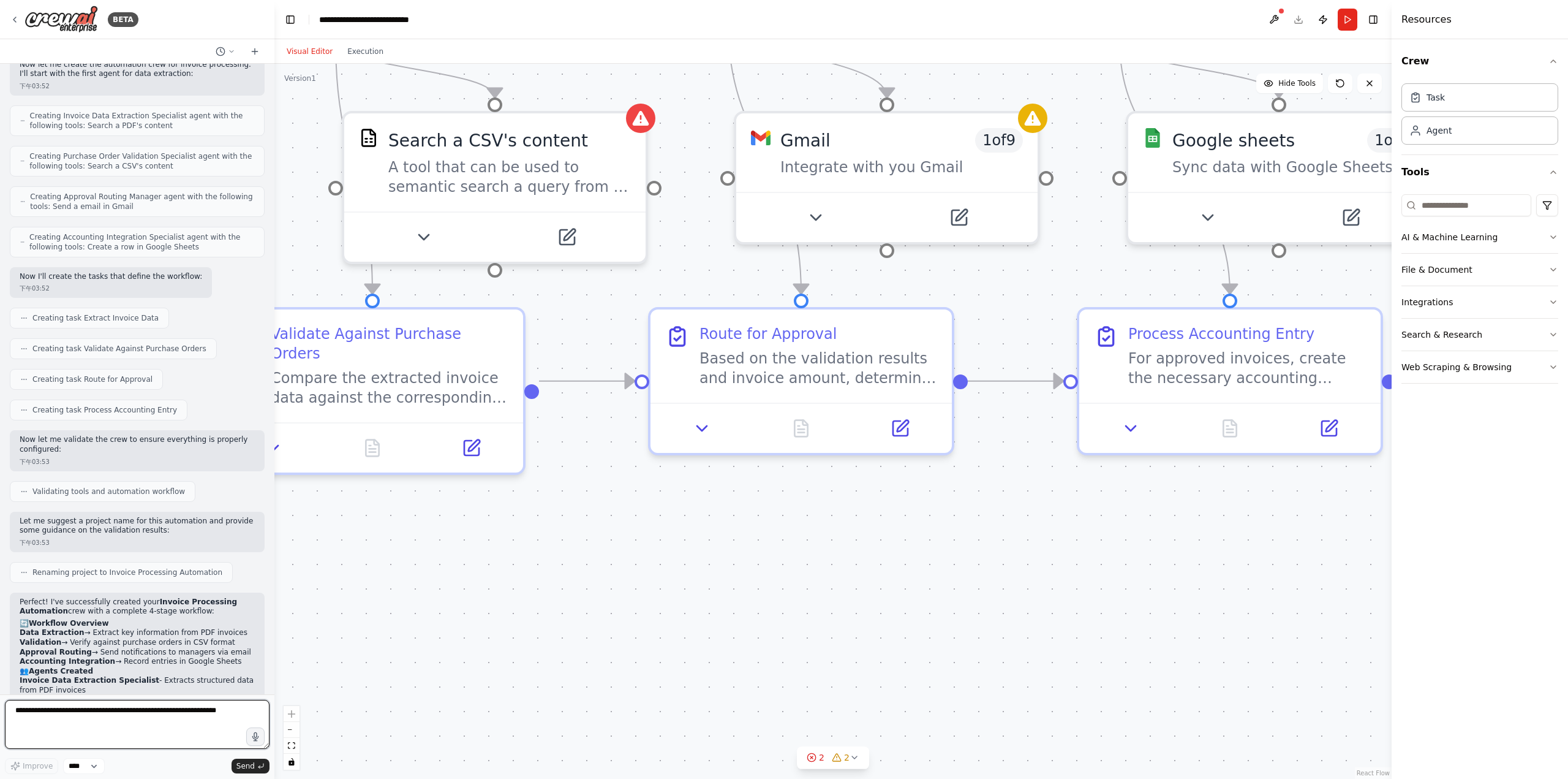
scroll to position [699, 0]
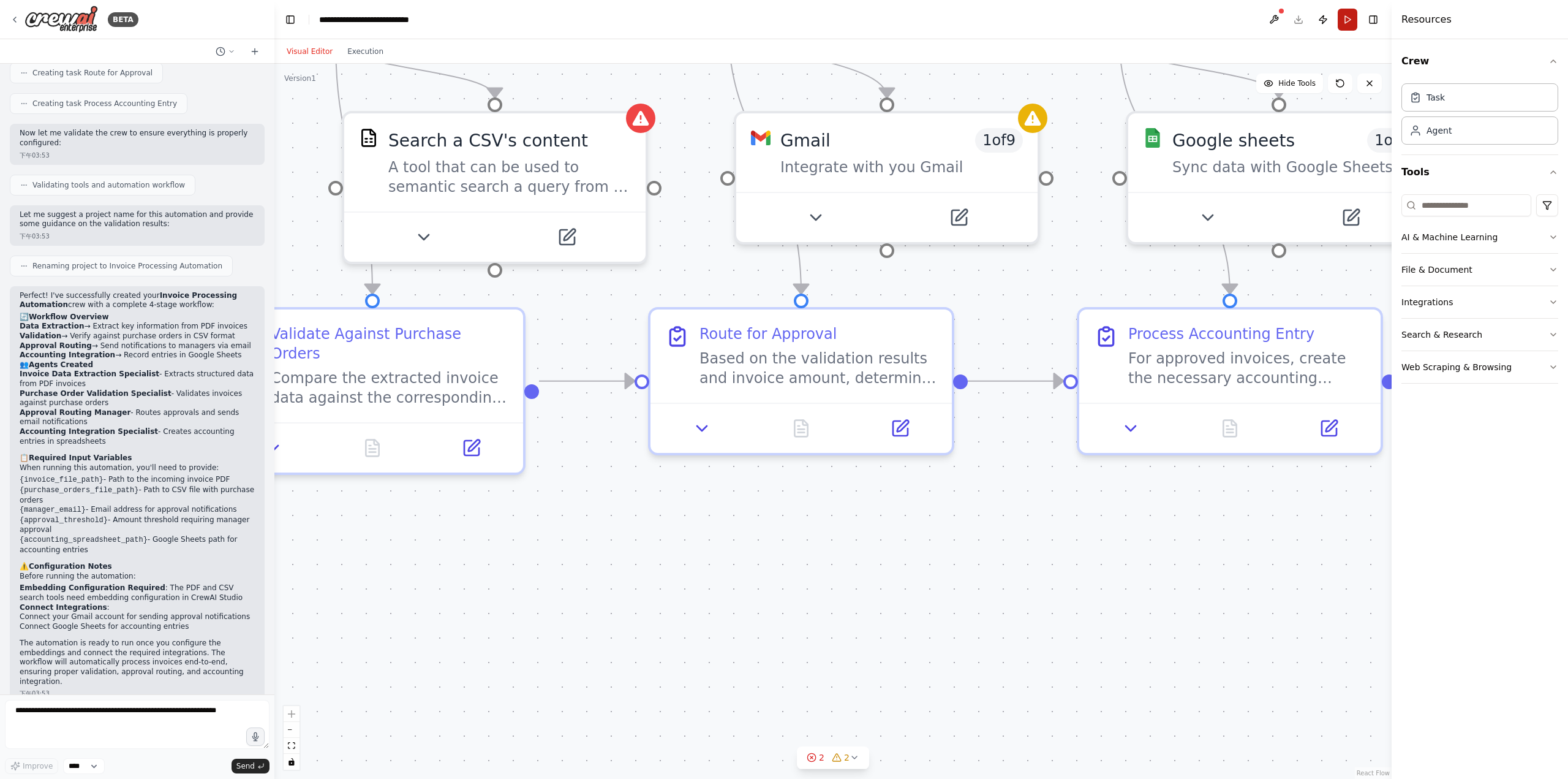
click at [1342, 28] on button "Run" at bounding box center [1348, 19] width 20 height 22
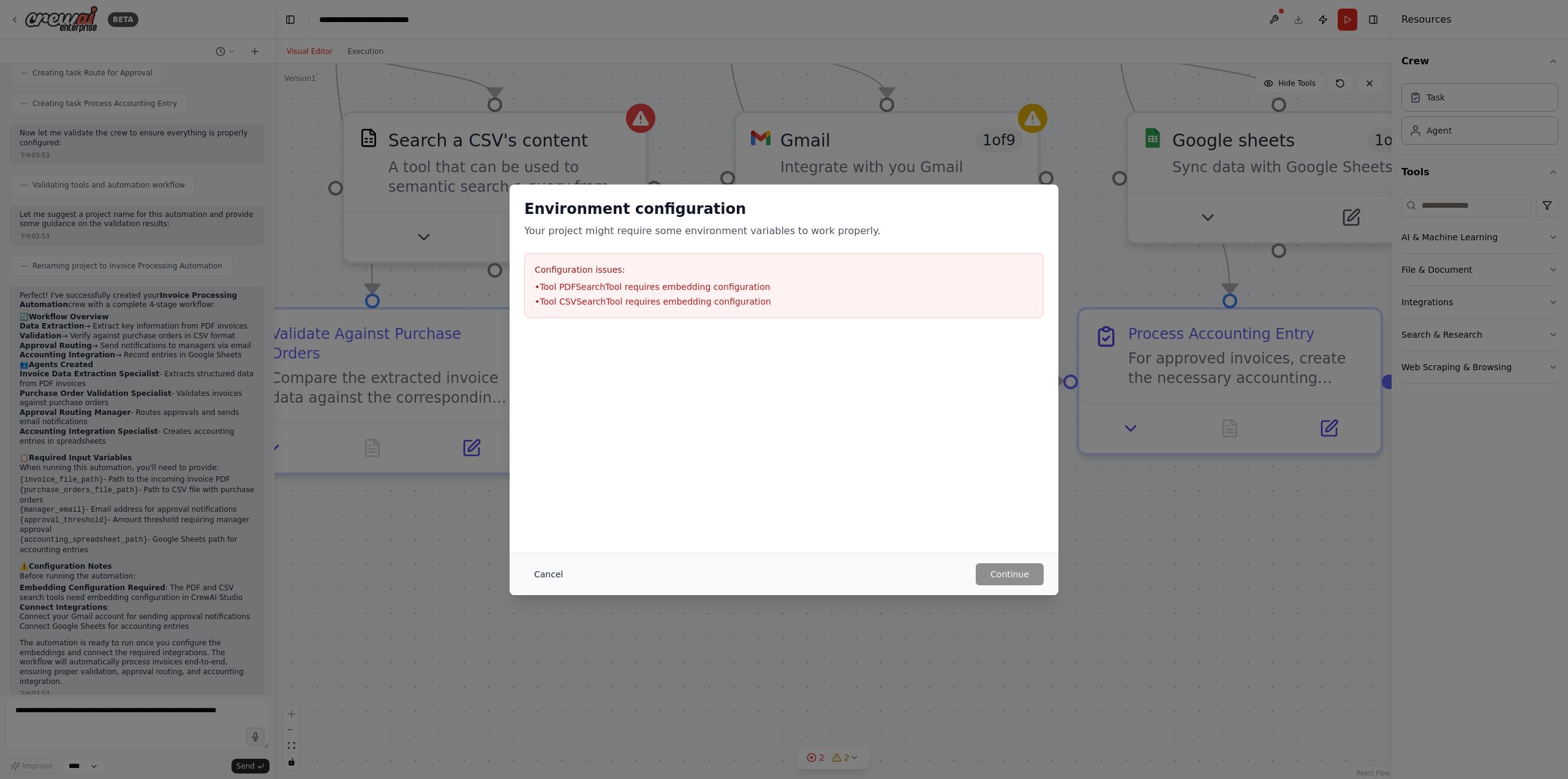
click at [558, 575] on button "Cancel" at bounding box center [549, 574] width 48 height 22
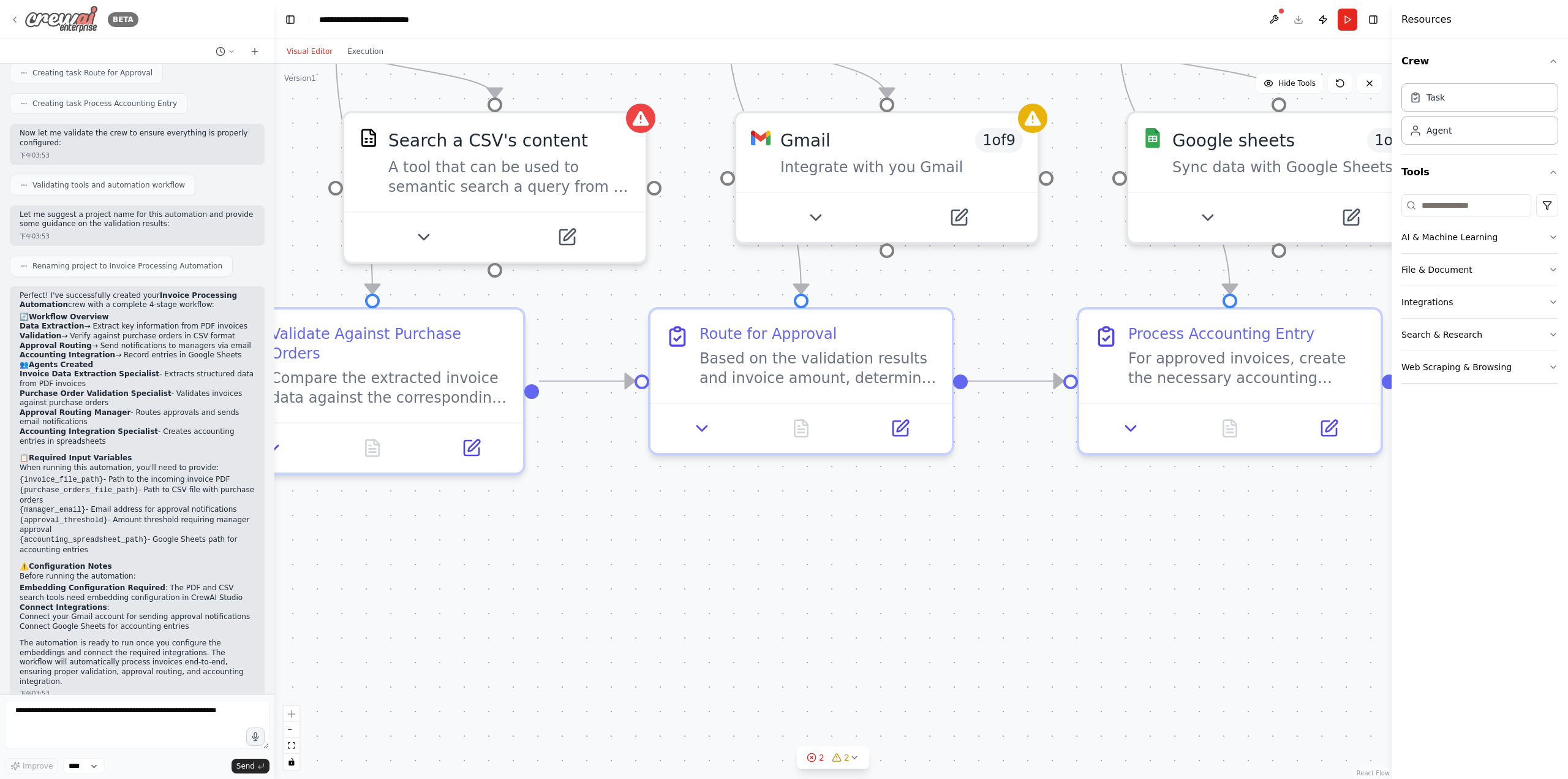
click at [74, 18] on img at bounding box center [61, 19] width 73 height 28
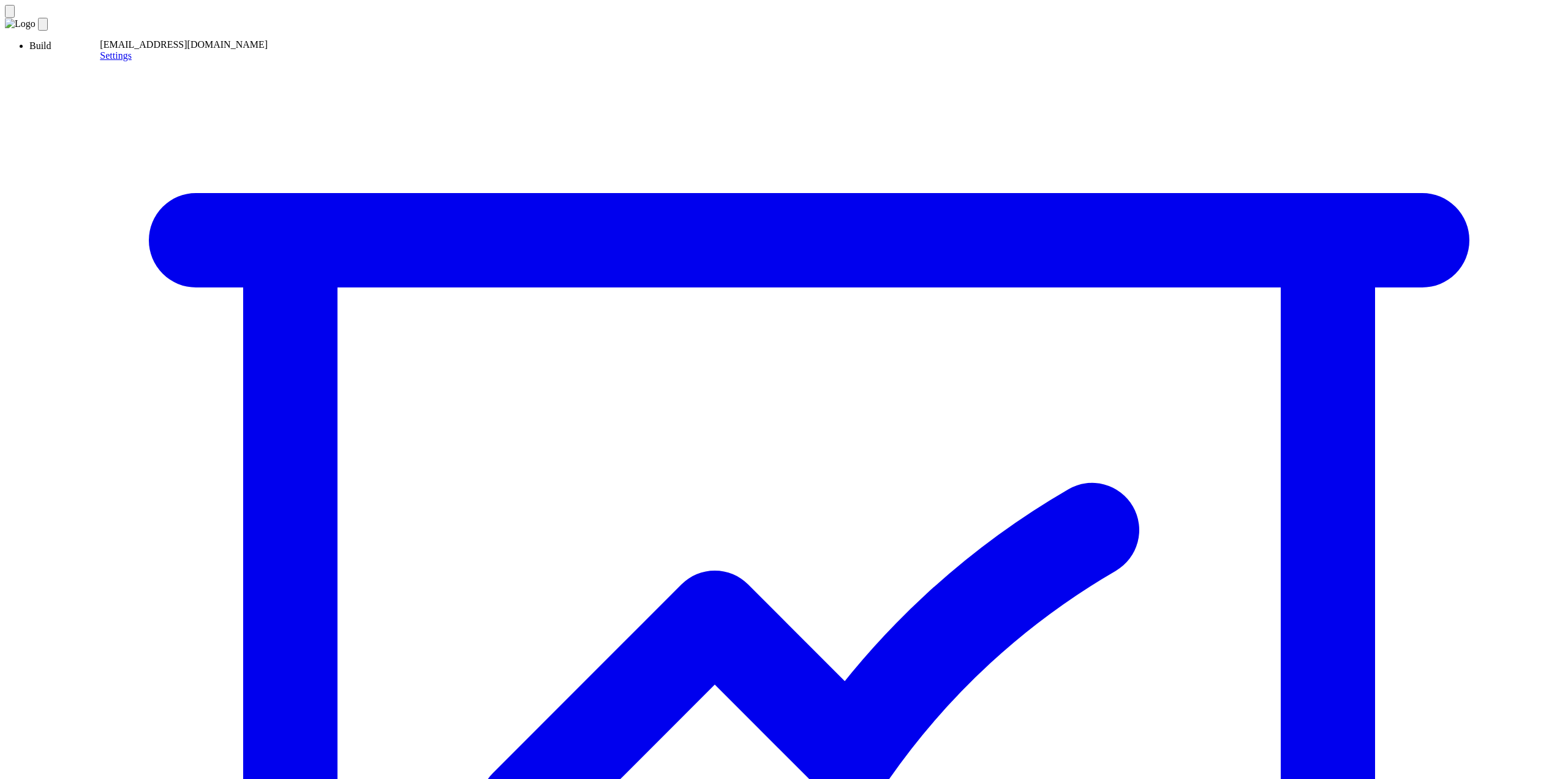
drag, startPoint x: 936, startPoint y: 187, endPoint x: 585, endPoint y: 140, distance: 354.1
paste textarea "**********"
type textarea "**********"
